Goal: Task Accomplishment & Management: Complete application form

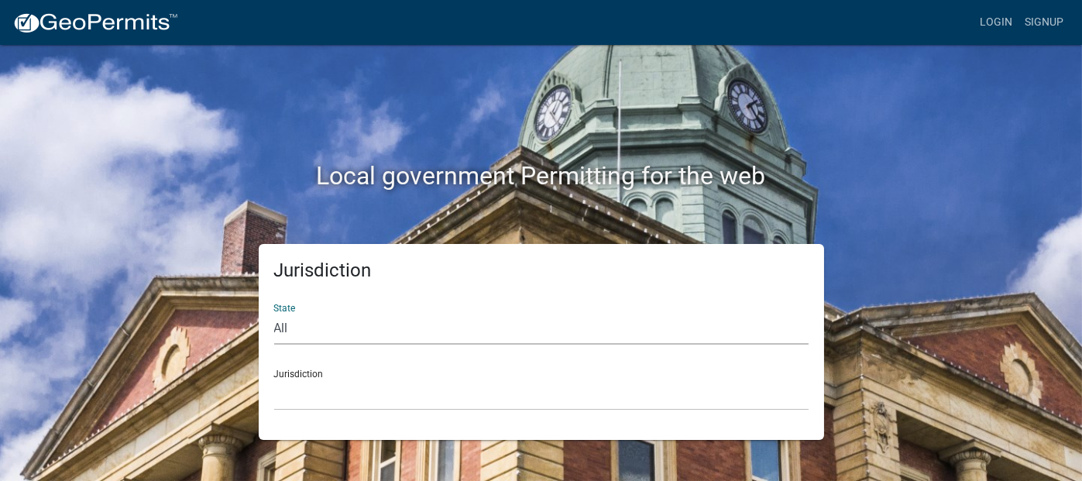
drag, startPoint x: 325, startPoint y: 328, endPoint x: 336, endPoint y: 325, distance: 10.3
click at [327, 329] on select "All [US_STATE] [US_STATE] [US_STATE] [US_STATE] [US_STATE] [US_STATE] [US_STATE…" at bounding box center [541, 329] width 535 height 32
select select "[US_STATE]"
click at [274, 313] on select "All [US_STATE] [US_STATE] [US_STATE] [US_STATE] [US_STATE] [US_STATE] [US_STATE…" at bounding box center [541, 329] width 535 height 32
drag, startPoint x: 340, startPoint y: 404, endPoint x: 347, endPoint y: 398, distance: 9.3
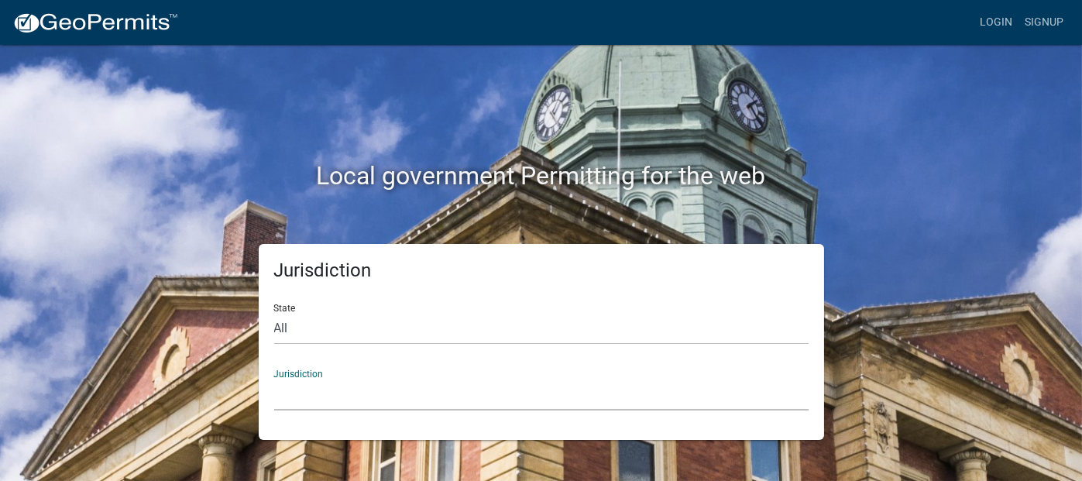
click at [342, 404] on select "City of [GEOGRAPHIC_DATA], [US_STATE] City of [GEOGRAPHIC_DATA], [US_STATE] Cit…" at bounding box center [541, 395] width 535 height 32
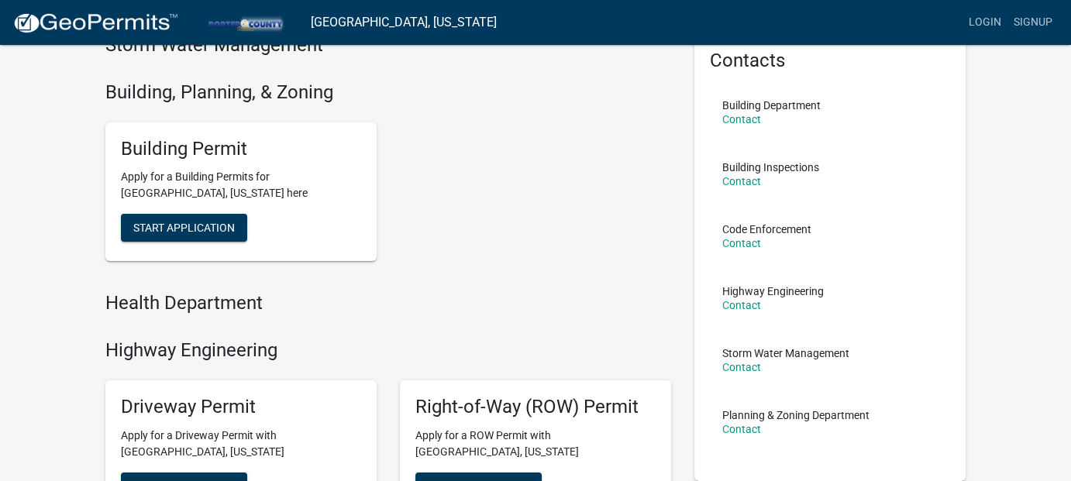
scroll to position [155, 0]
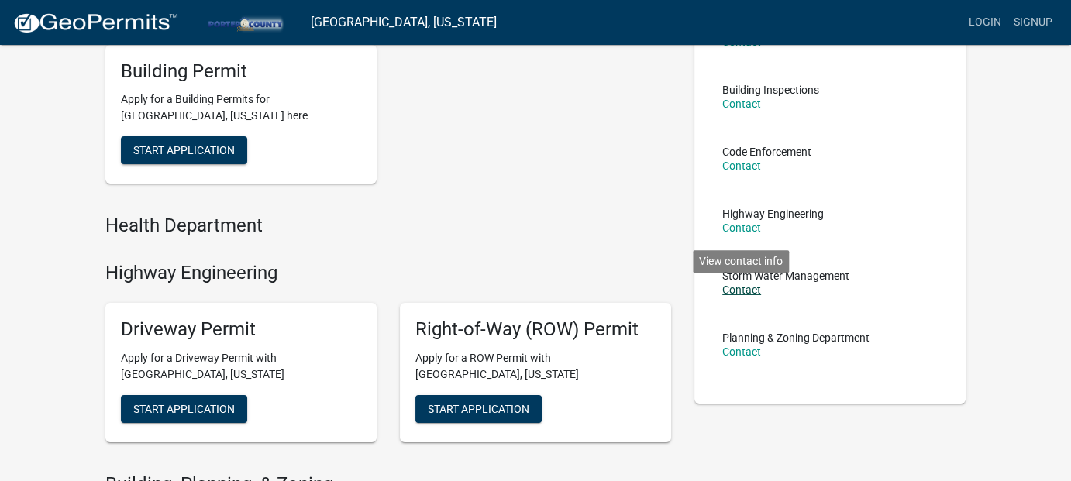
click at [740, 284] on link "Contact" at bounding box center [741, 290] width 39 height 12
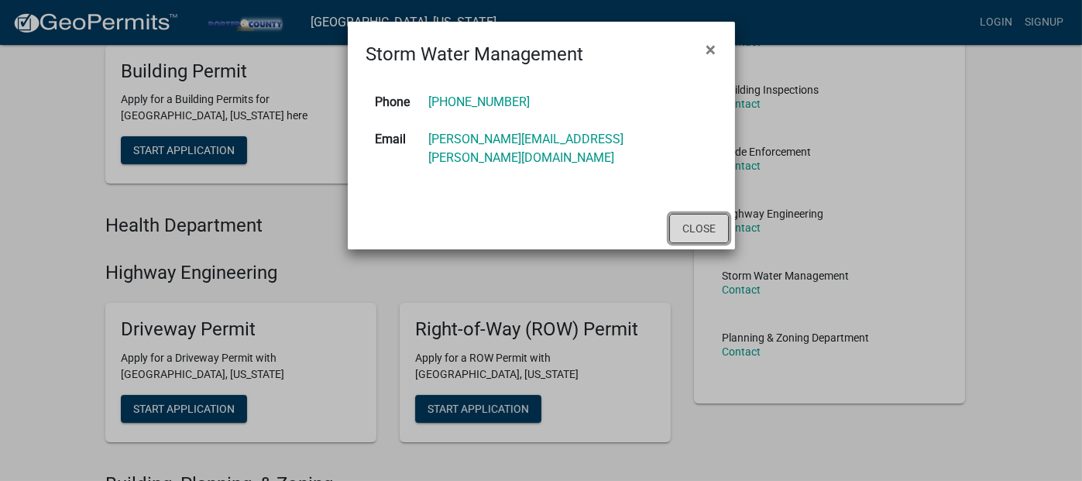
click at [695, 215] on button "Close" at bounding box center [699, 228] width 60 height 29
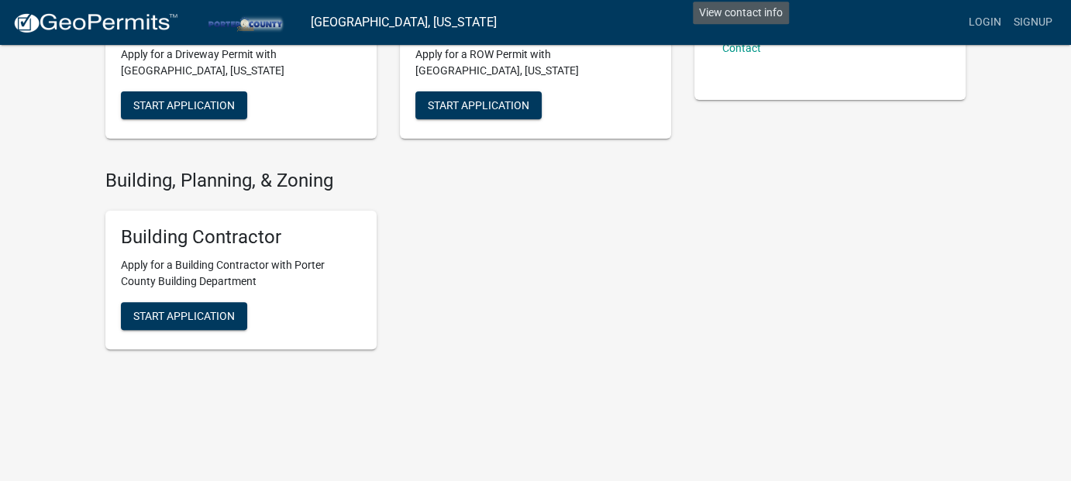
scroll to position [460, 0]
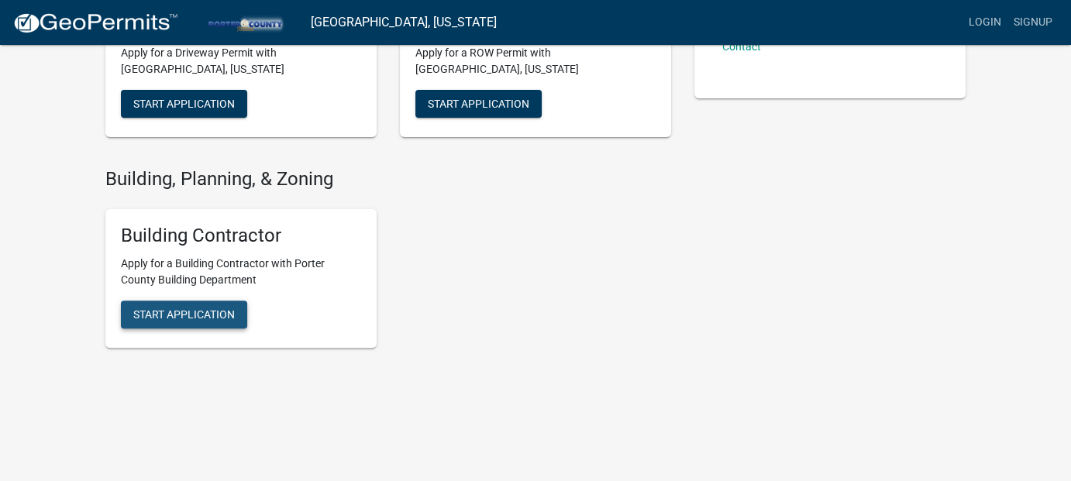
click at [236, 314] on button "Start Application" at bounding box center [184, 315] width 126 height 28
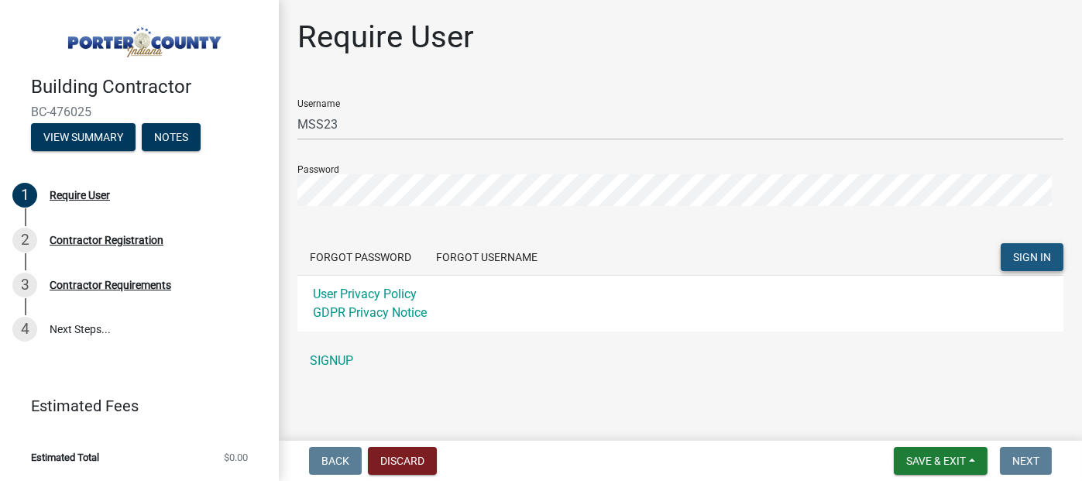
click at [1014, 252] on span "SIGN IN" at bounding box center [1033, 257] width 38 height 12
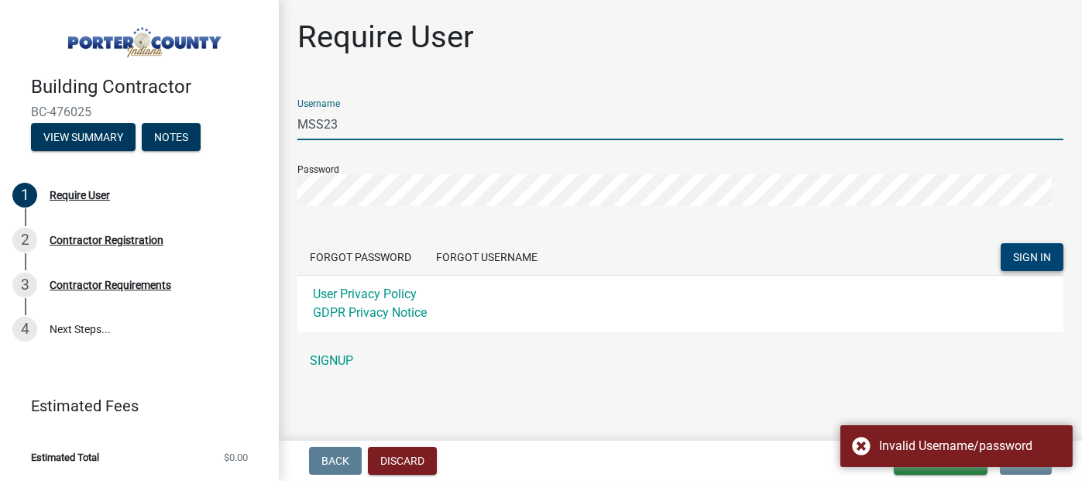
click at [362, 121] on input "MSS23" at bounding box center [681, 124] width 766 height 32
type input "M"
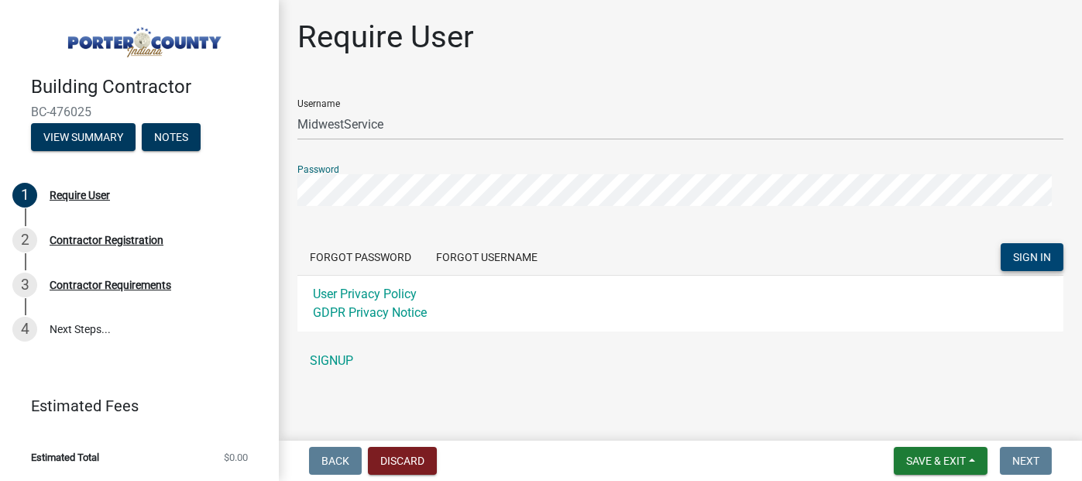
click at [1027, 256] on span "SIGN IN" at bounding box center [1033, 257] width 38 height 12
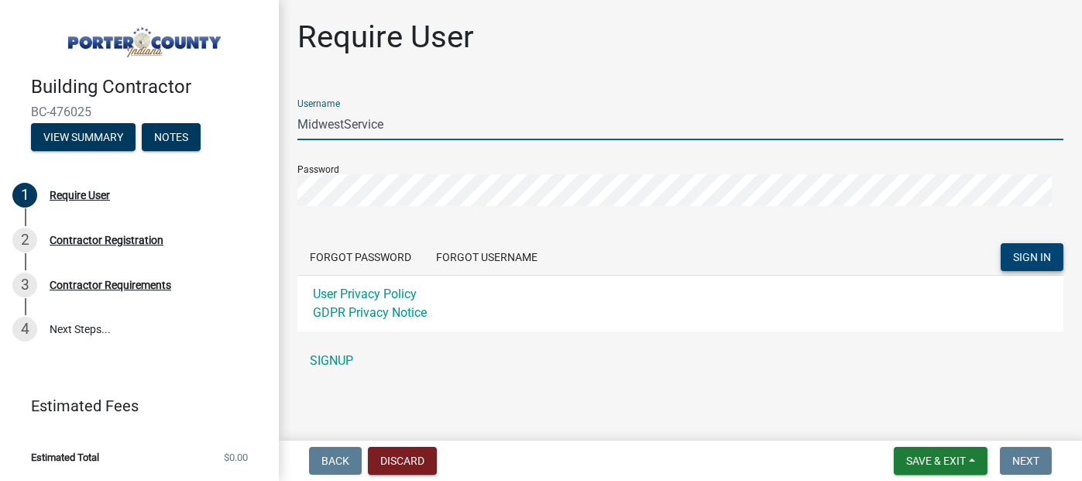
click at [346, 126] on input "MidwestService" at bounding box center [681, 124] width 766 height 32
type input "Midwest Service"
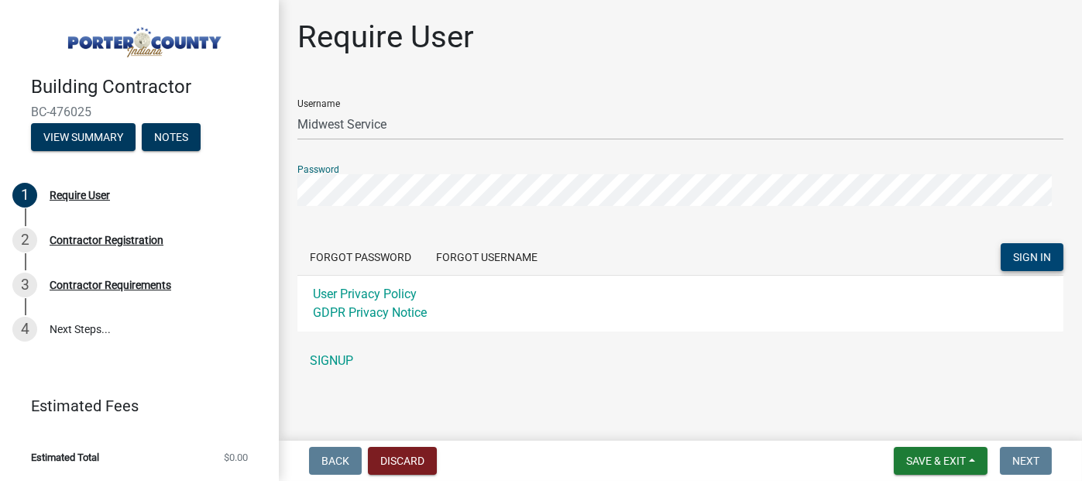
click at [1020, 265] on button "SIGN IN" at bounding box center [1032, 257] width 63 height 28
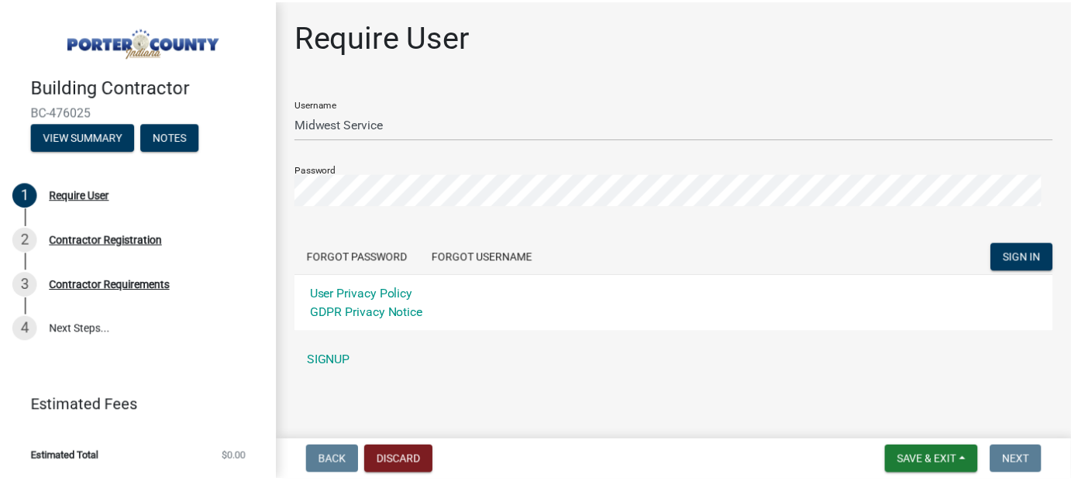
scroll to position [2, 0]
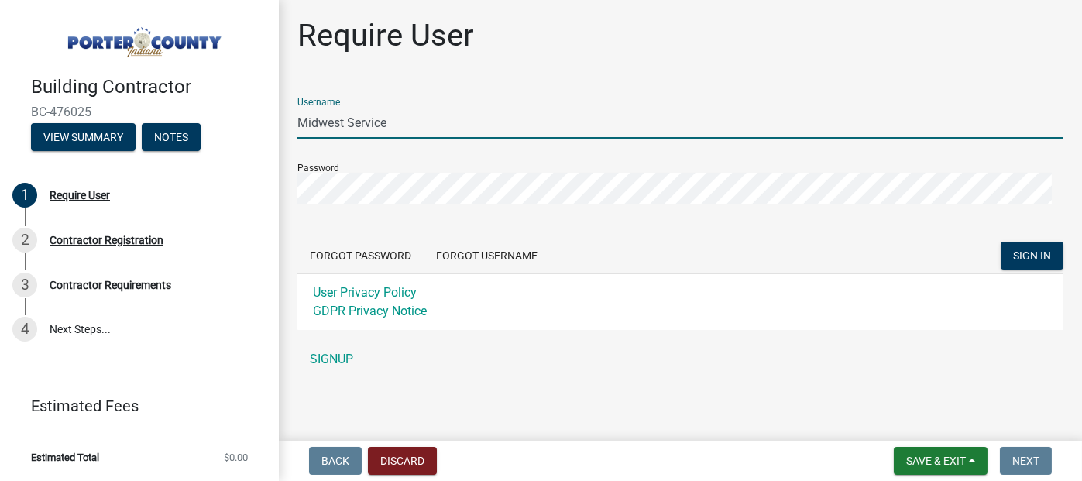
click at [414, 126] on input "Midwest Service" at bounding box center [681, 123] width 766 height 32
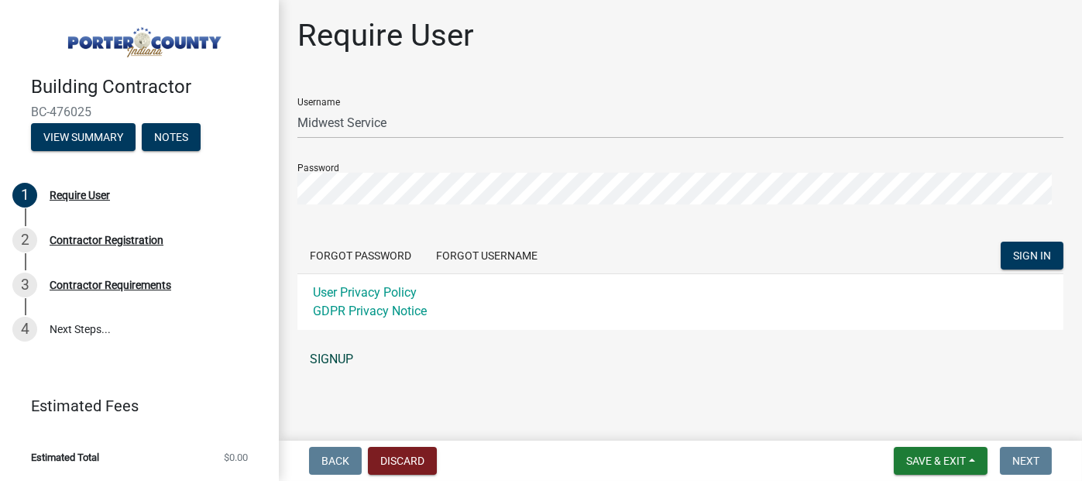
click at [305, 356] on link "SIGNUP" at bounding box center [681, 359] width 766 height 31
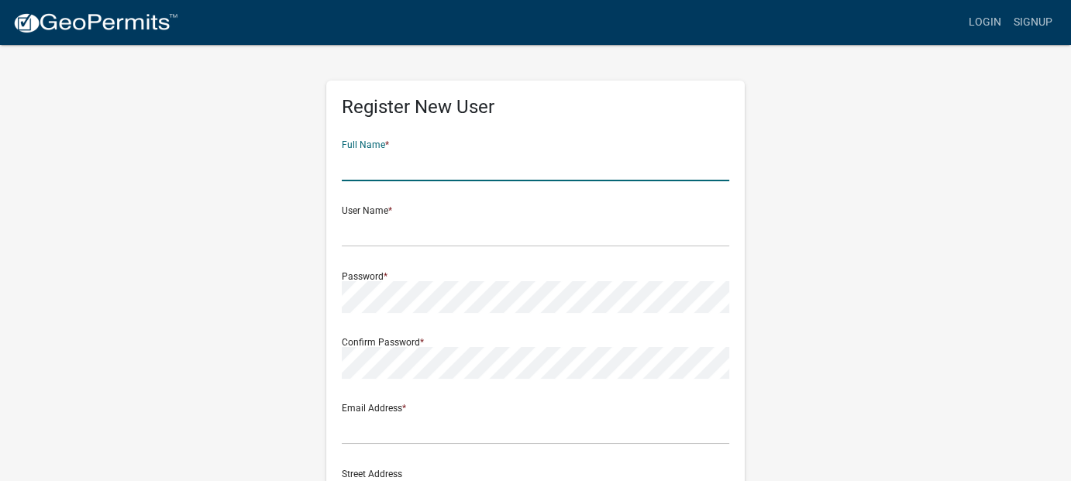
click at [356, 159] on input "text" at bounding box center [535, 166] width 387 height 32
type input "[PERSON_NAME]"
type input "[STREET_ADDRESS][US_STATE]"
type input "Chesterton"
type input "[US_STATE]"
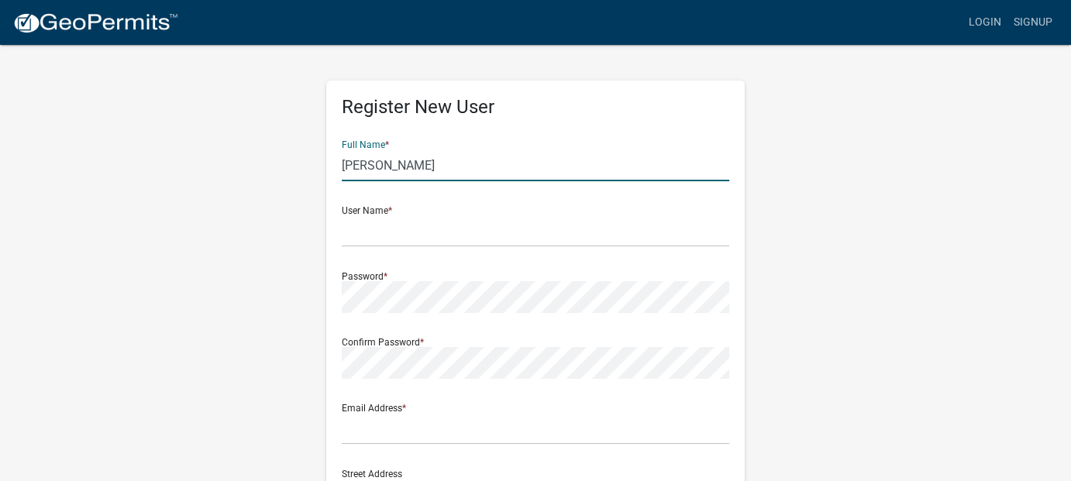
type input "46304"
type input "2194065231"
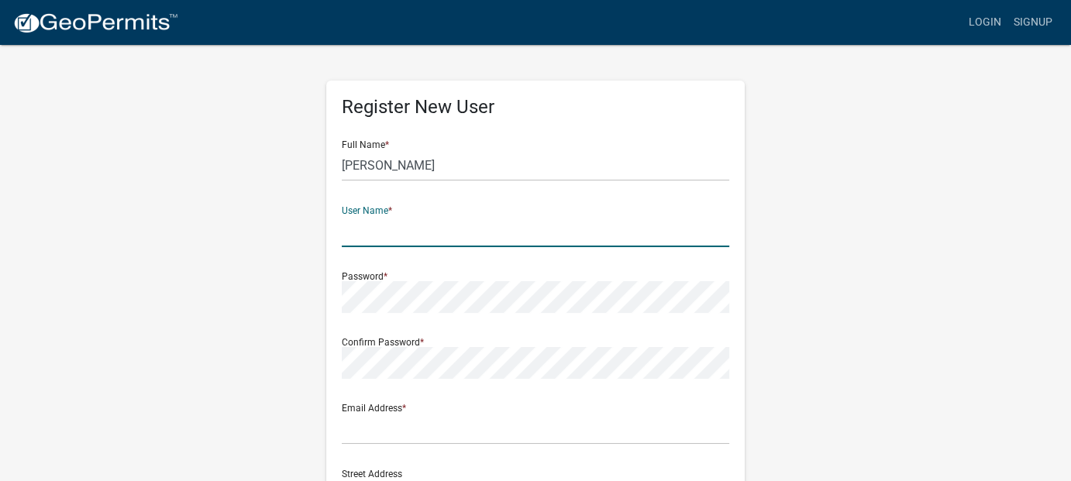
click at [404, 231] on input "text" at bounding box center [535, 231] width 387 height 32
type input "Midwestservice25"
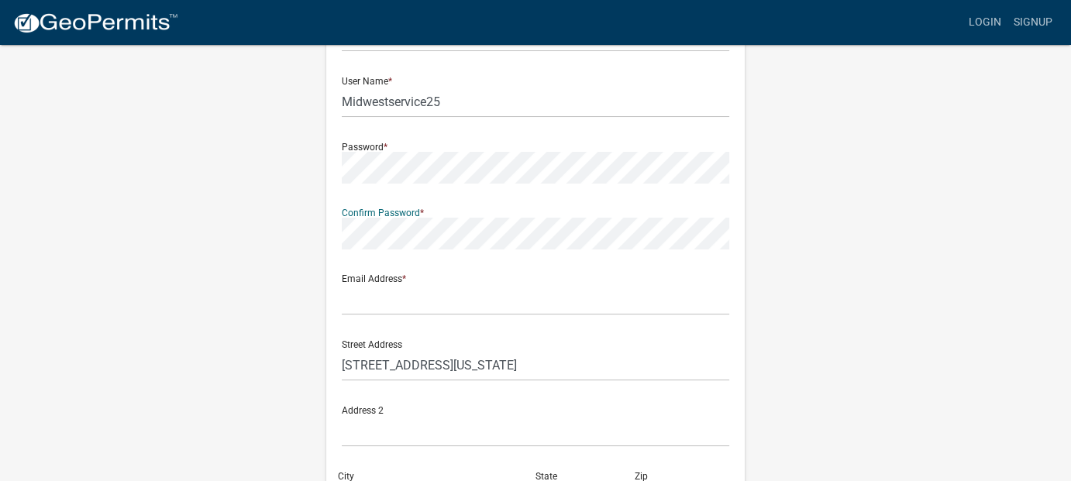
scroll to position [155, 0]
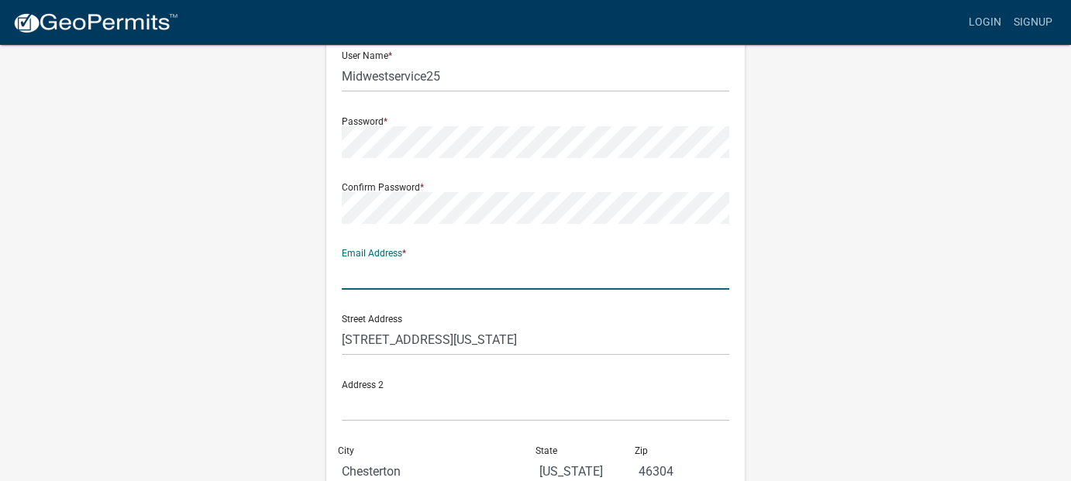
click at [373, 279] on input "text" at bounding box center [535, 274] width 387 height 32
type input "[PERSON_NAME][EMAIL_ADDRESS][DOMAIN_NAME]"
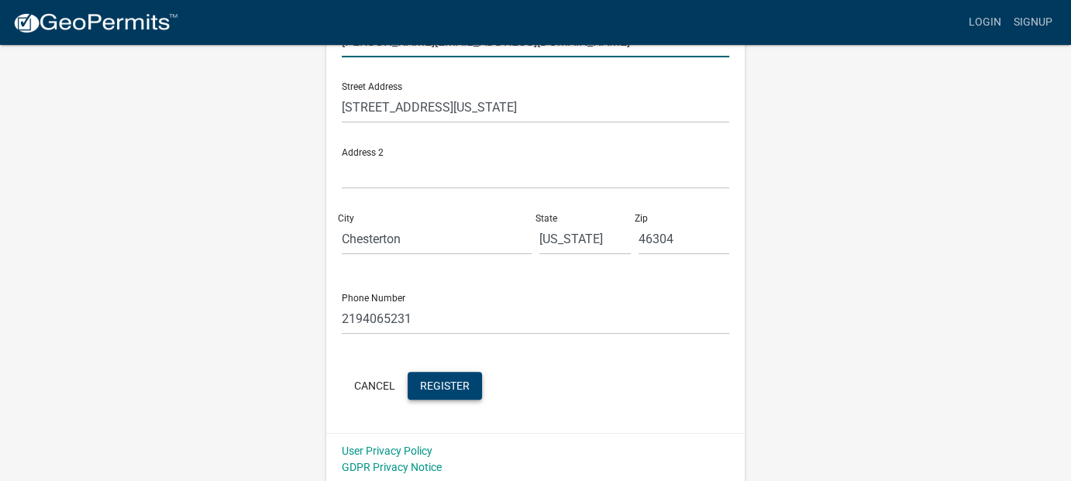
scroll to position [391, 0]
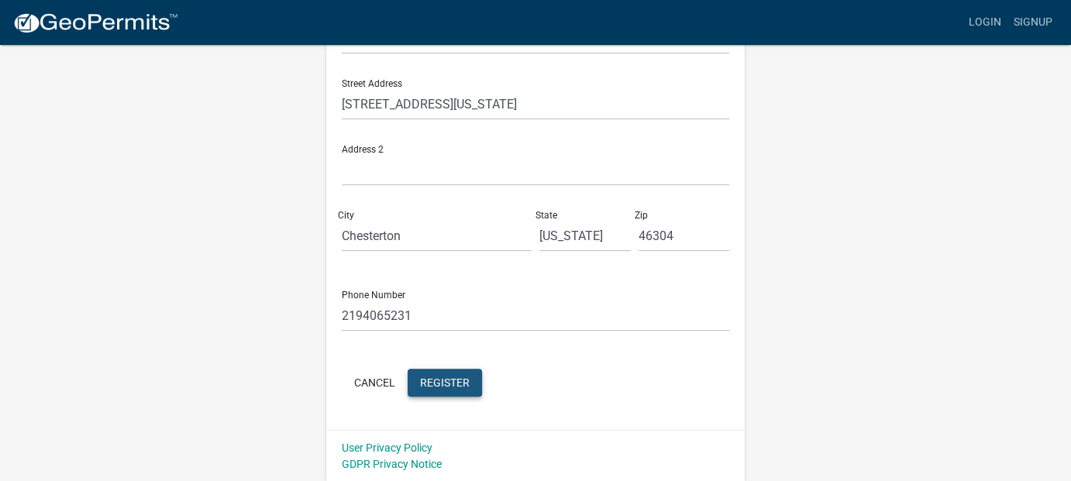
click at [441, 381] on span "Register" at bounding box center [445, 382] width 50 height 12
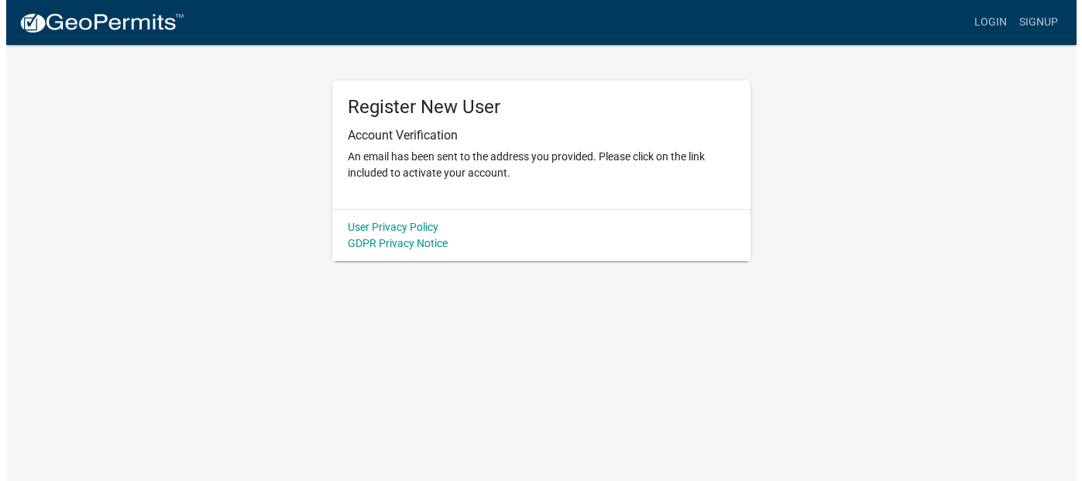
scroll to position [0, 0]
click at [424, 230] on div "User Privacy Policy GDPR Privacy Notice" at bounding box center [541, 235] width 418 height 52
click at [399, 229] on link "User Privacy Policy" at bounding box center [393, 227] width 91 height 12
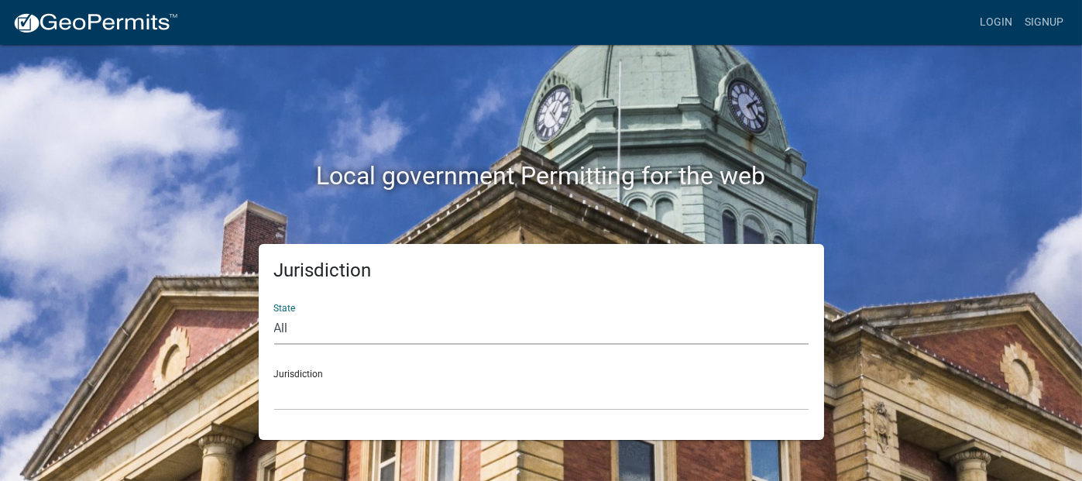
click at [284, 322] on select "All [US_STATE] [US_STATE] [US_STATE] [US_STATE] [US_STATE] [US_STATE] [US_STATE…" at bounding box center [541, 329] width 535 height 32
select select "[US_STATE]"
click at [274, 313] on select "All [US_STATE] [US_STATE] [US_STATE] [US_STATE] [US_STATE] [US_STATE] [US_STATE…" at bounding box center [541, 329] width 535 height 32
drag, startPoint x: 315, startPoint y: 392, endPoint x: 322, endPoint y: 388, distance: 8.7
click at [318, 390] on select "City of [GEOGRAPHIC_DATA], [US_STATE] City of [GEOGRAPHIC_DATA], [US_STATE] Cit…" at bounding box center [541, 395] width 535 height 32
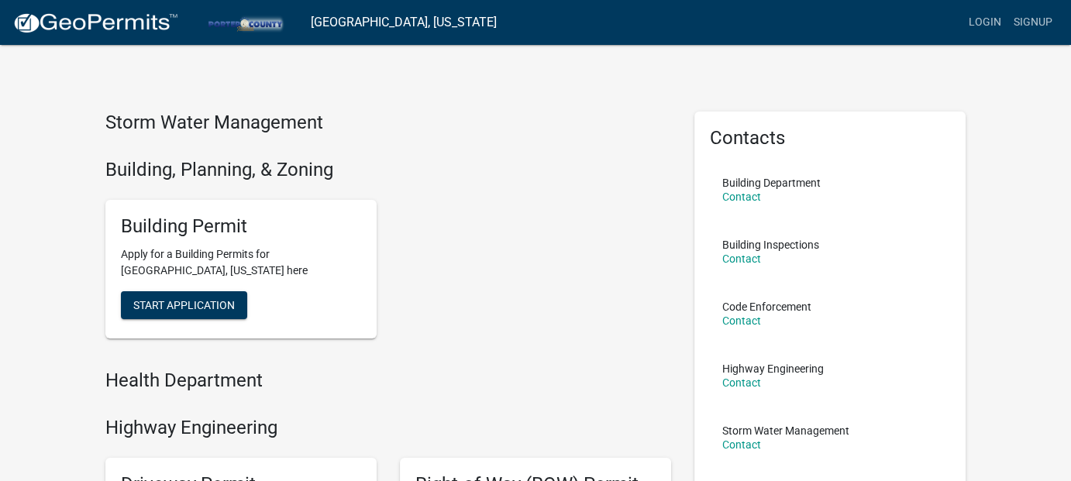
click at [248, 174] on h4 "Building, Planning, & Zoning" at bounding box center [388, 170] width 566 height 22
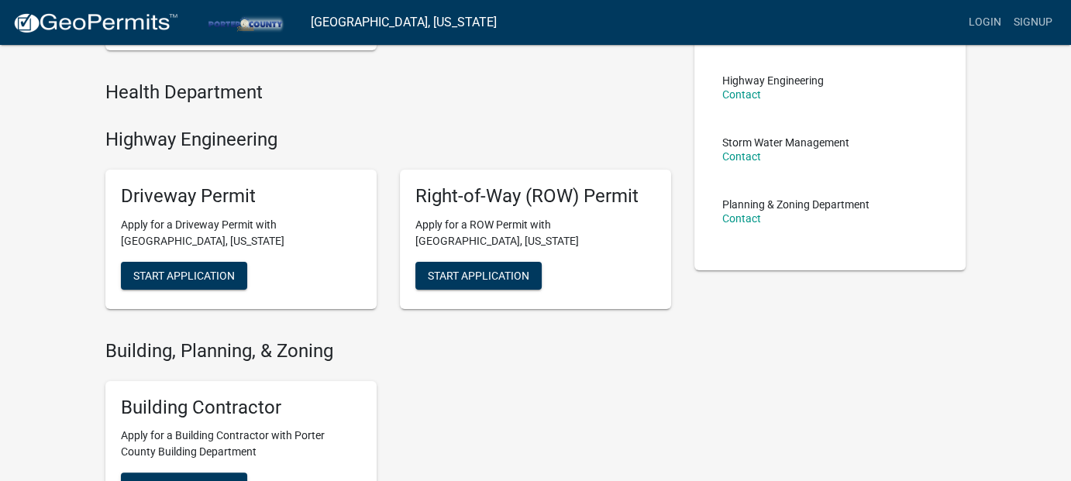
scroll to position [387, 0]
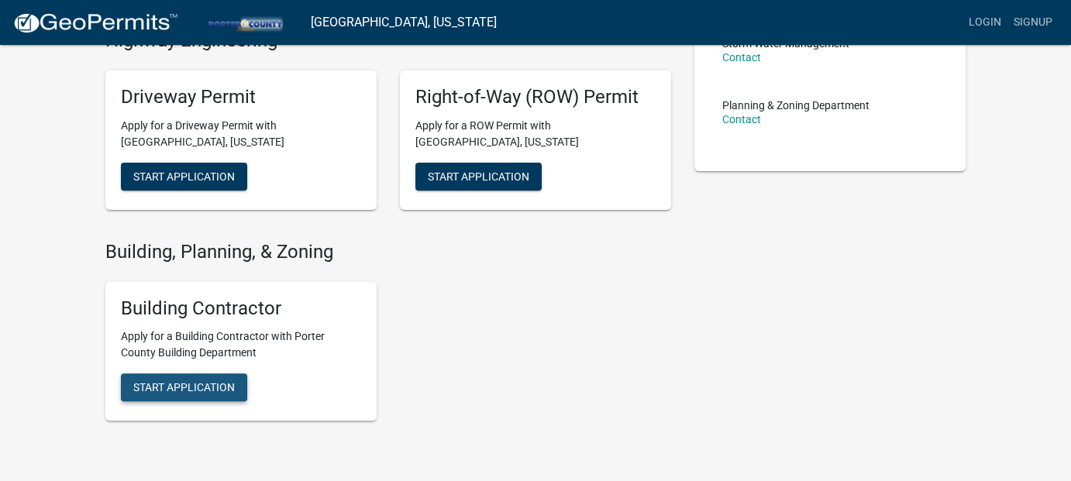
click at [195, 390] on span "Start Application" at bounding box center [184, 387] width 102 height 12
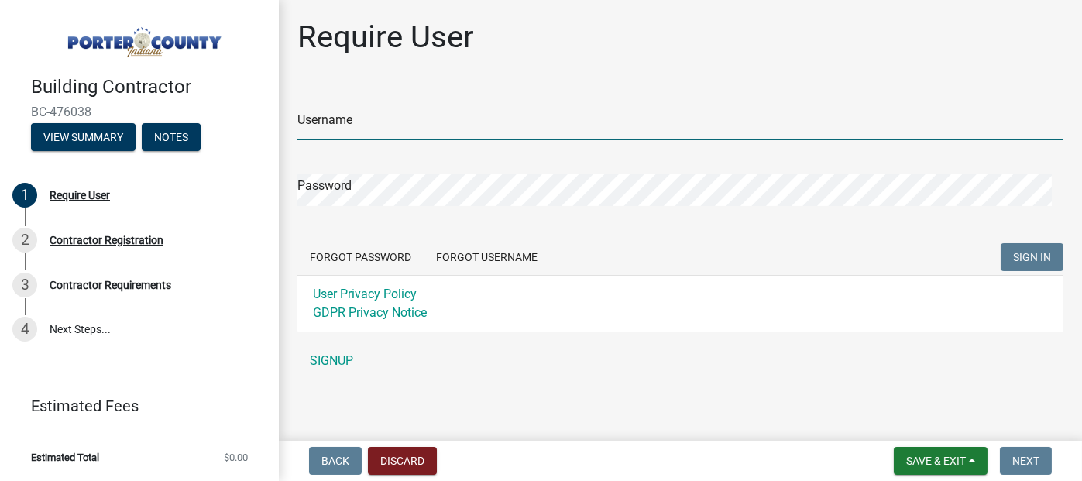
type input "MSS23"
click at [343, 130] on input "MSS23" at bounding box center [681, 124] width 766 height 32
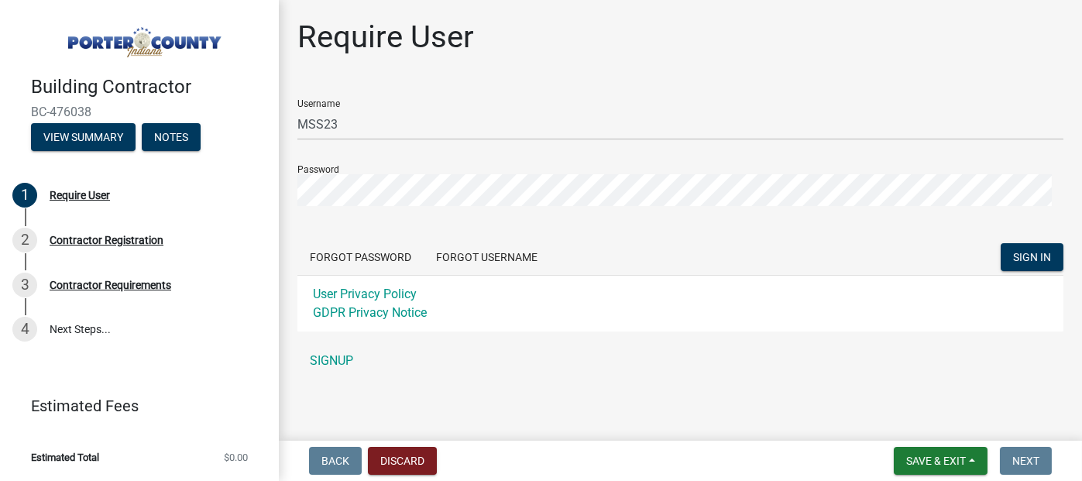
click at [618, 412] on main "Require User Username MSS23 Password Forgot Password Forgot Username SIGN IN Us…" at bounding box center [681, 217] width 804 height 435
click at [462, 261] on button "Forgot Username" at bounding box center [487, 257] width 126 height 28
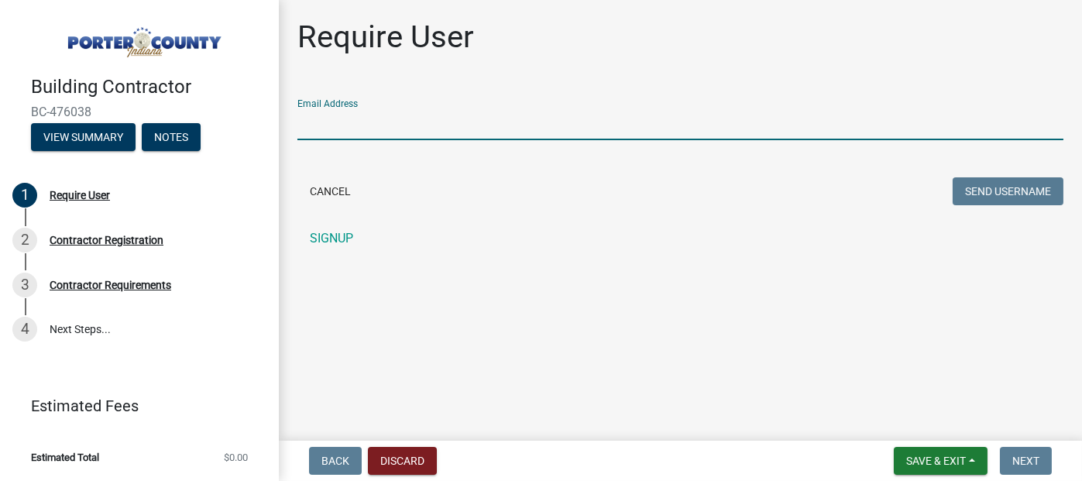
click at [367, 125] on input "Email Address" at bounding box center [681, 124] width 766 height 32
type input "bruceleereyes@gmail.com"
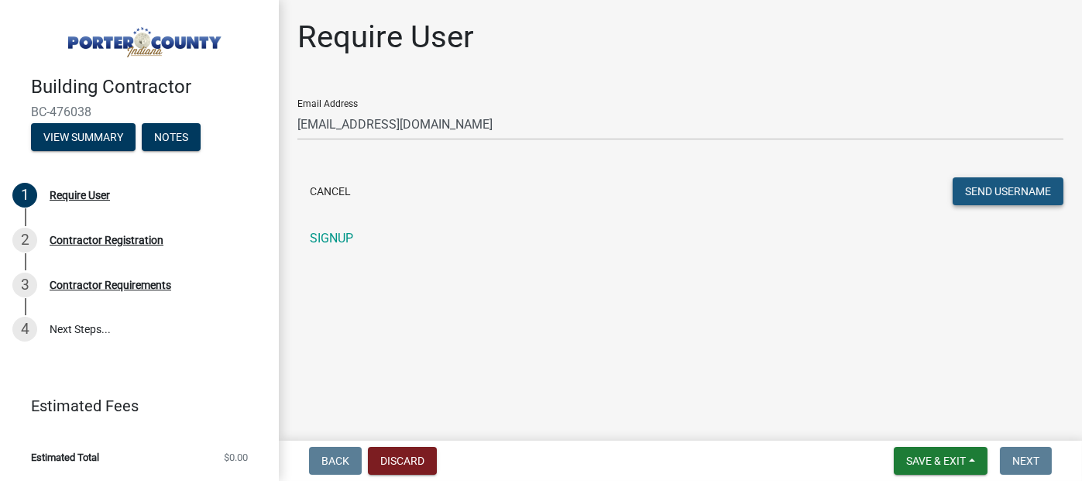
click at [999, 184] on button "Send Username" at bounding box center [1008, 191] width 111 height 28
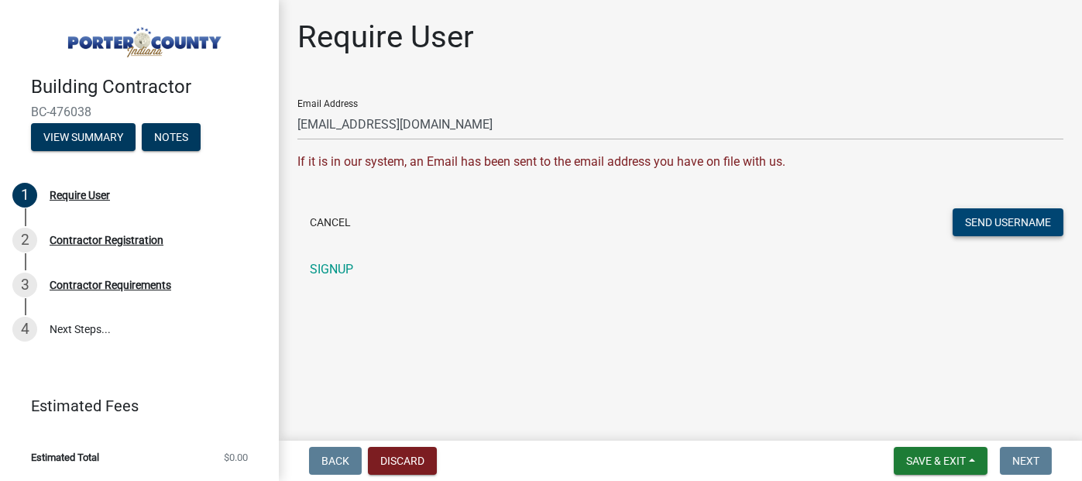
click at [998, 224] on button "Send Username" at bounding box center [1008, 222] width 111 height 28
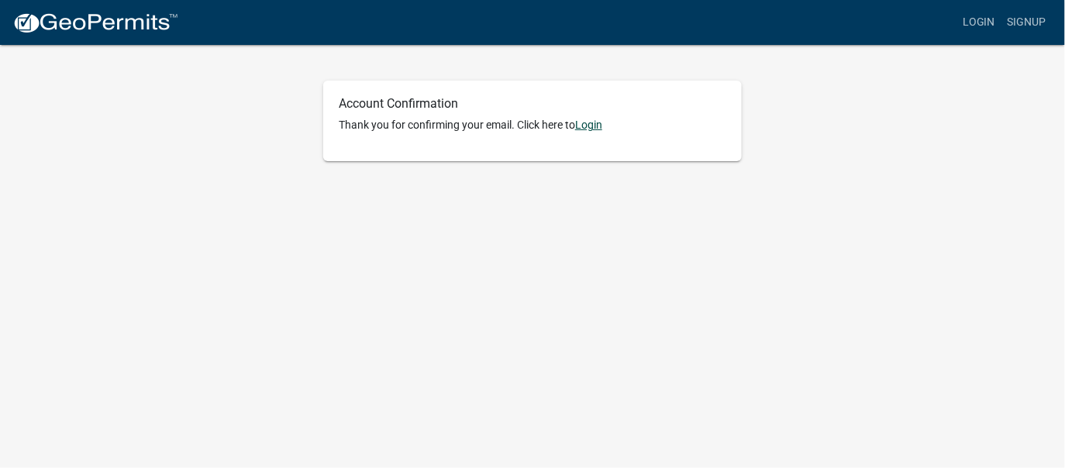
click at [590, 125] on link "Login" at bounding box center [588, 125] width 27 height 12
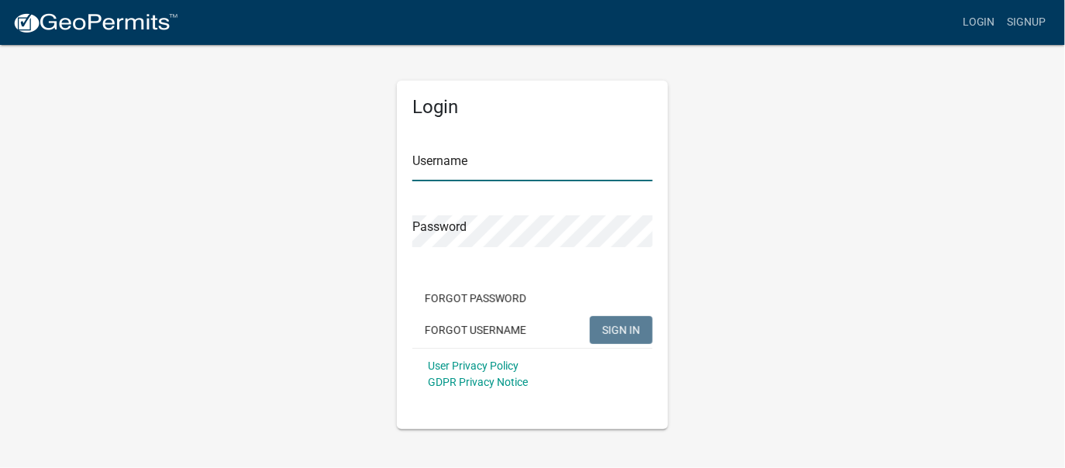
type input "MSS23"
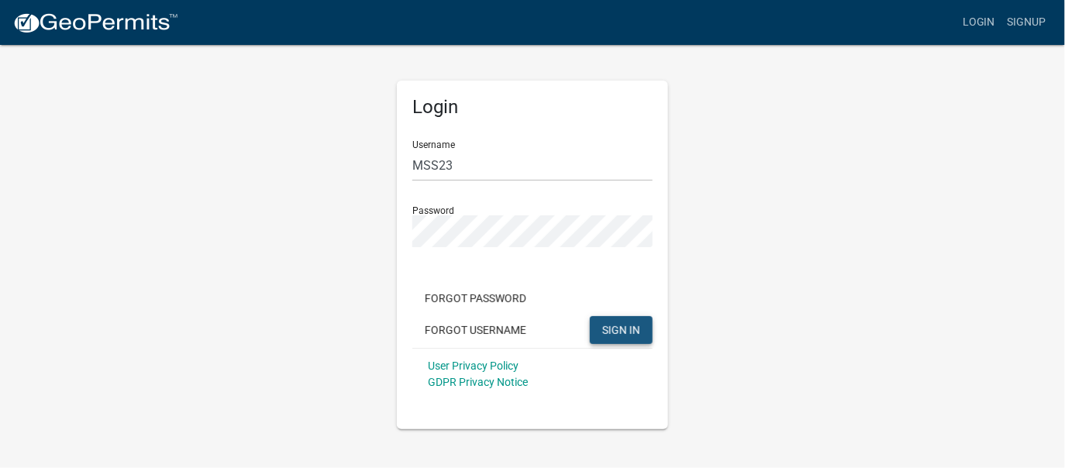
click at [609, 333] on span "SIGN IN" at bounding box center [621, 329] width 38 height 12
